Goal: Communication & Community: Answer question/provide support

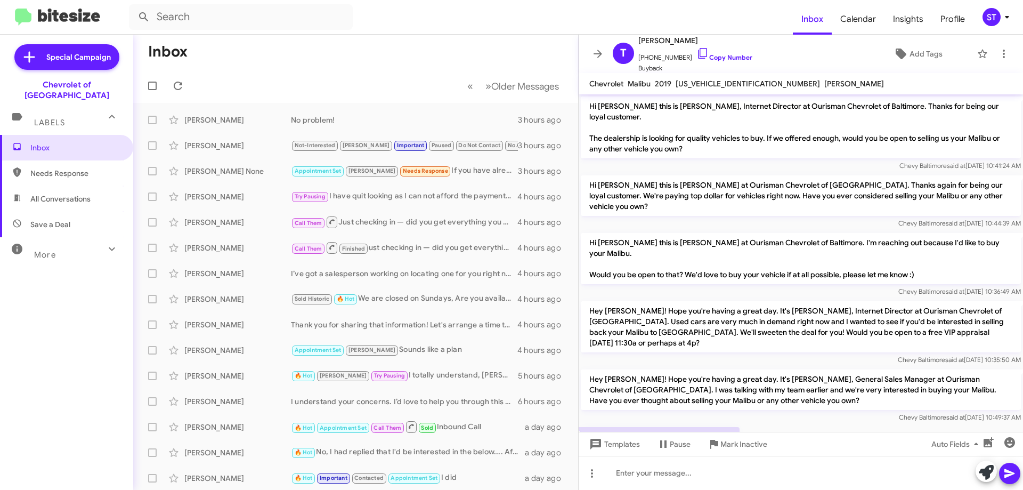
scroll to position [42, 0]
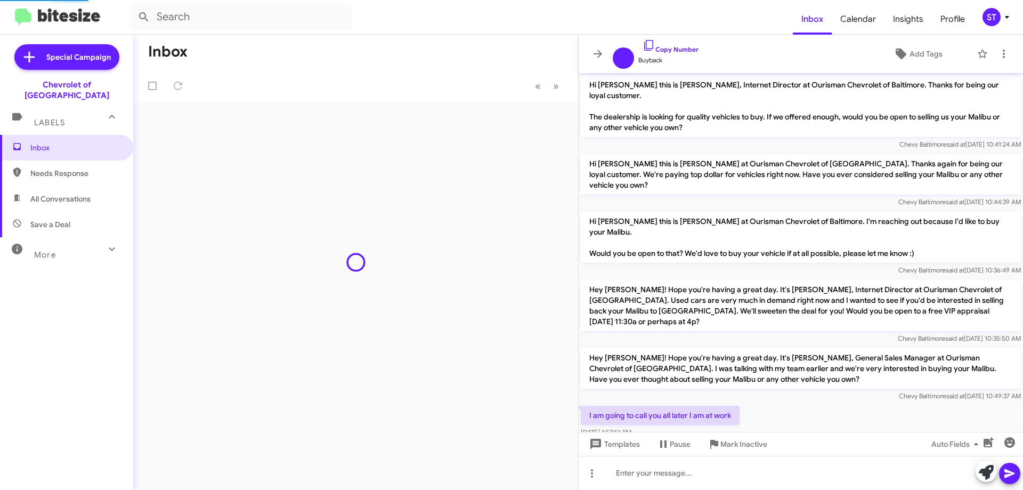
scroll to position [42, 0]
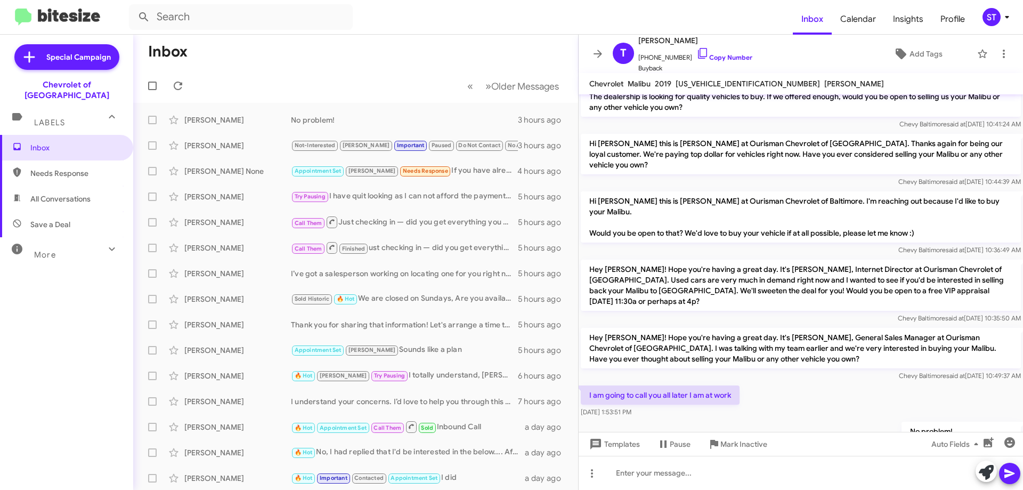
click at [991, 10] on div "ST" at bounding box center [991, 17] width 18 height 18
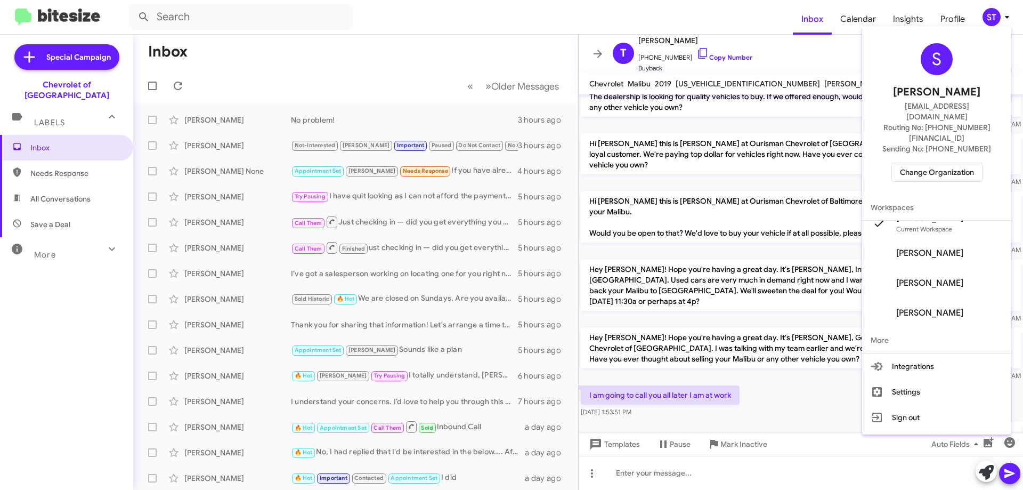
scroll to position [0, 0]
drag, startPoint x: 508, startPoint y: 41, endPoint x: 358, endPoint y: 42, distance: 150.2
click at [508, 41] on div at bounding box center [511, 245] width 1023 height 490
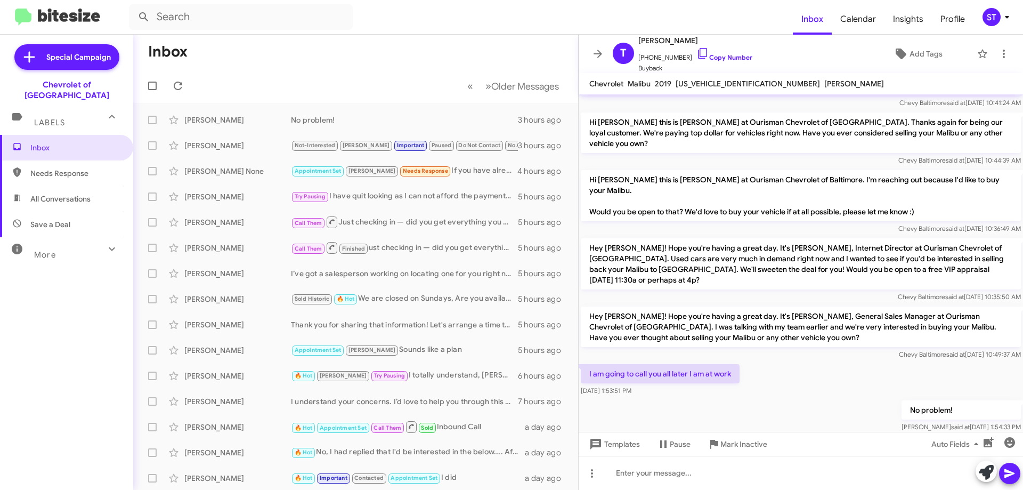
click at [347, 51] on mat-toolbar-row "Inbox" at bounding box center [355, 52] width 445 height 34
click at [254, 174] on div "[PERSON_NAME] None" at bounding box center [237, 171] width 107 height 11
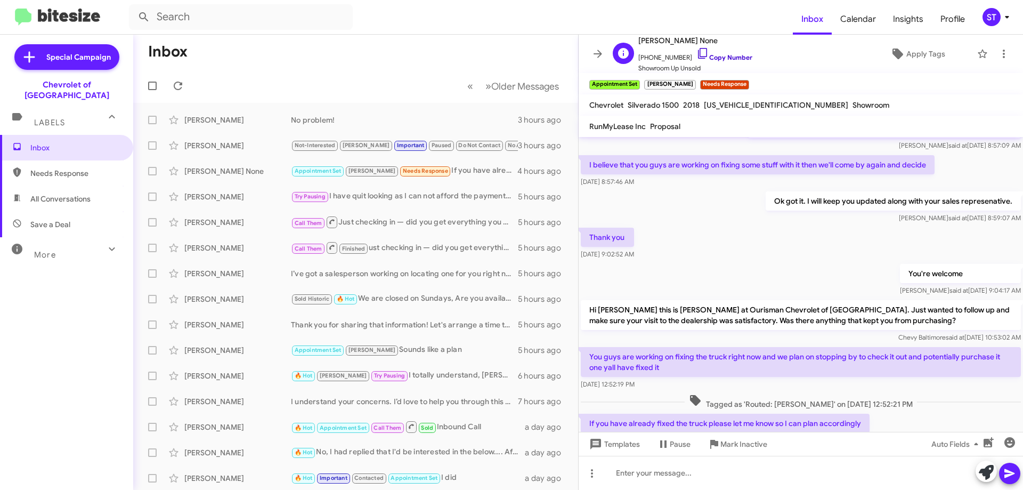
click at [696, 52] on icon at bounding box center [702, 53] width 13 height 13
click at [176, 82] on icon at bounding box center [178, 86] width 9 height 9
